Goal: Transaction & Acquisition: Obtain resource

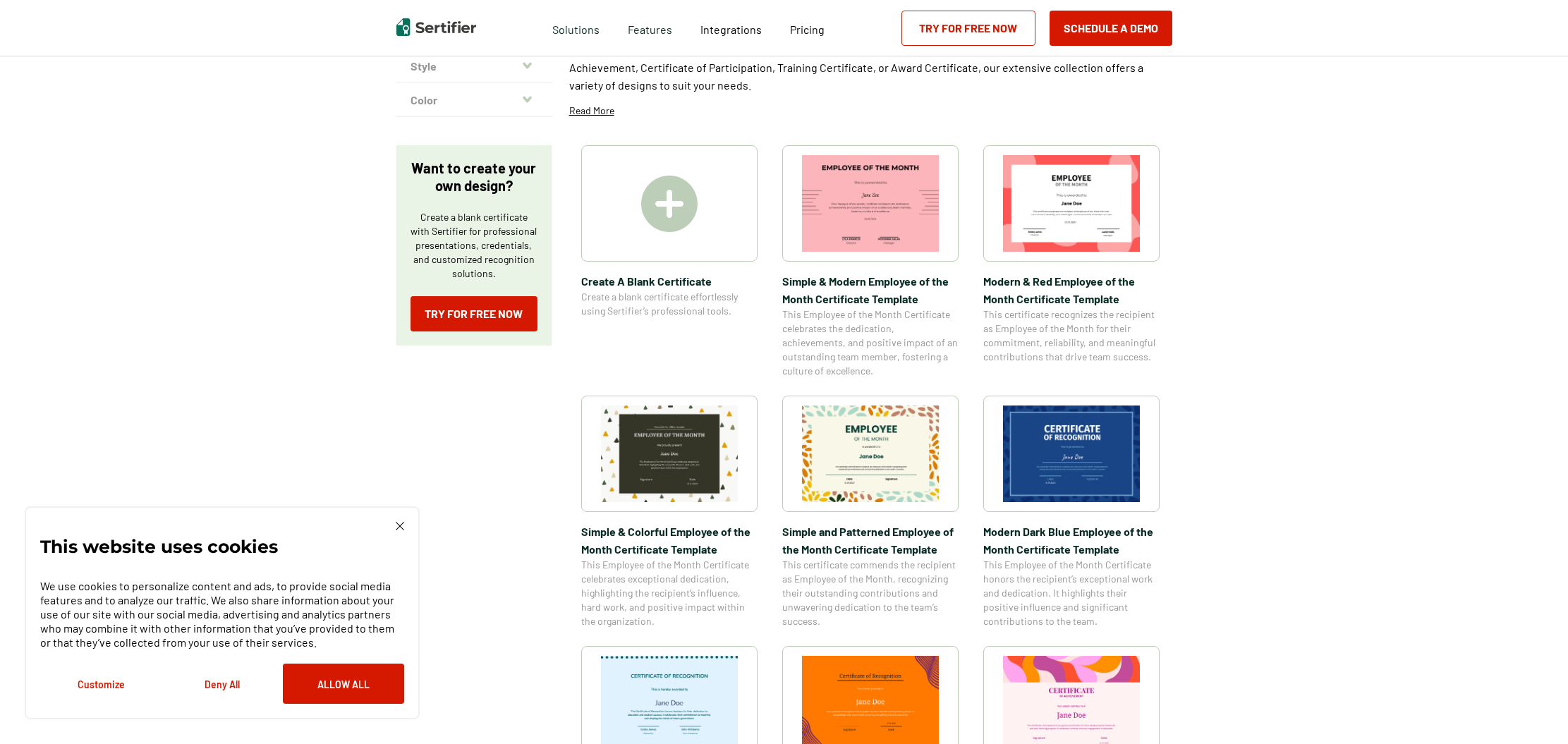
scroll to position [166, 0]
click at [821, 412] on img at bounding box center [870, 456] width 137 height 96
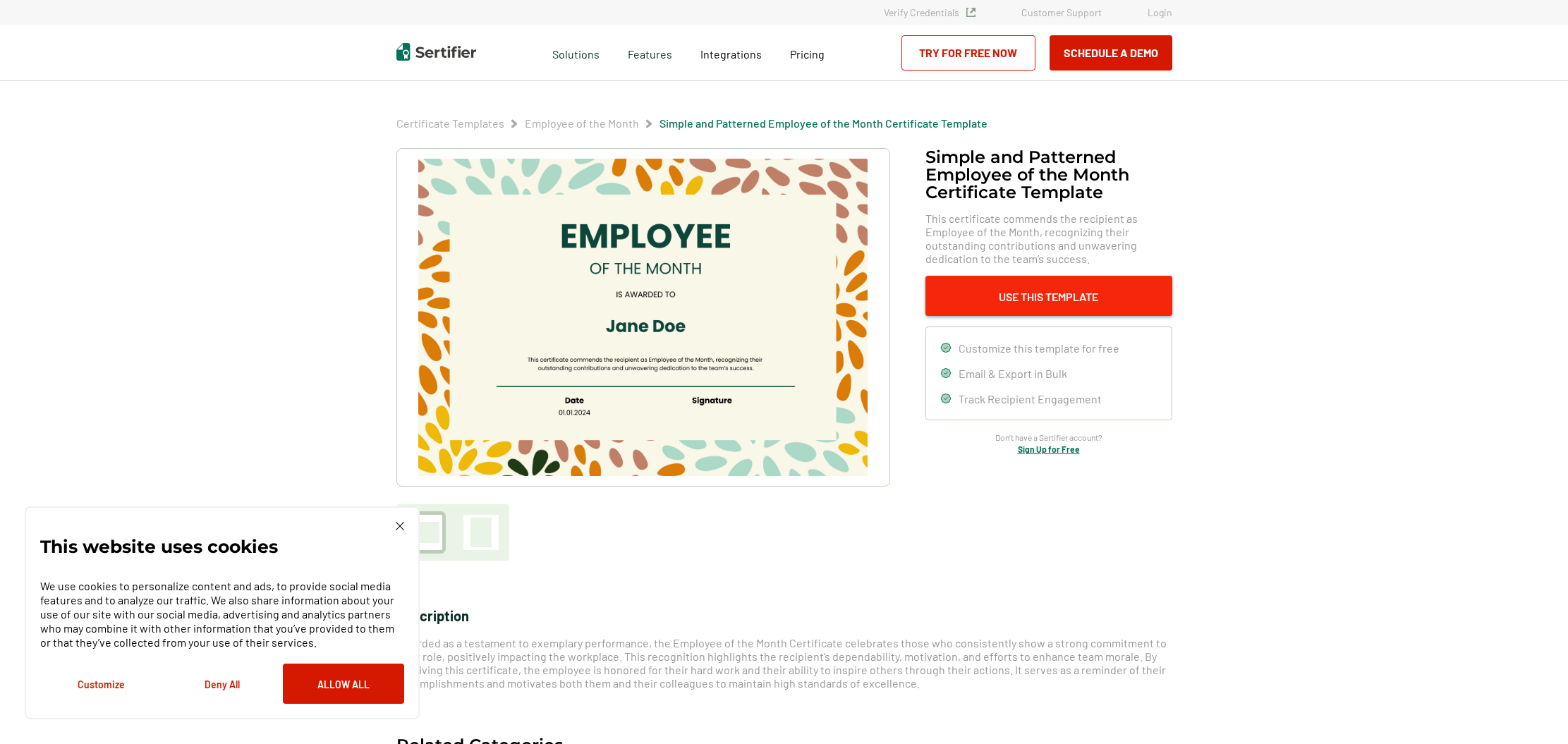
click at [1054, 289] on button "Use This Template" at bounding box center [1049, 295] width 247 height 40
